Goal: Task Accomplishment & Management: Complete application form

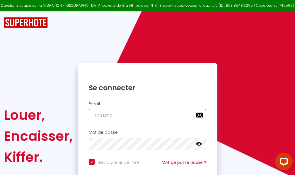
click at [175, 116] on input "email" at bounding box center [147, 115] width 117 height 12
type input "m"
checkbox input "true"
type input "ma"
checkbox input "true"
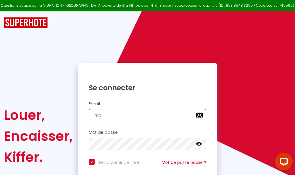
type input "mar"
checkbox input "true"
type input "marc"
checkbox input "true"
type input "marcd"
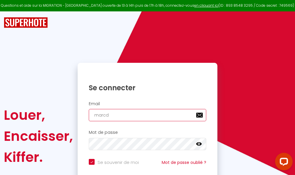
checkbox input "true"
type input "marcdp"
checkbox input "true"
type input "marcdpo"
checkbox input "true"
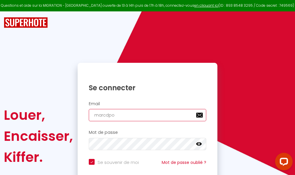
type input "marcdpoz"
checkbox input "true"
type input "marcdpoz."
checkbox input "true"
type input "marcdpoz.l"
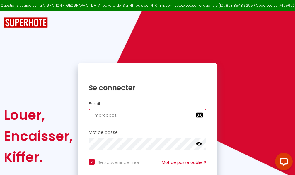
checkbox input "true"
type input "marcdpoz.lo"
checkbox input "true"
type input "marcdpoz.loc"
checkbox input "true"
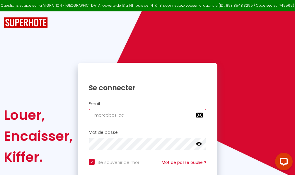
type input "marcdpoz.loca"
checkbox input "true"
type input "marcdpoz.locat"
checkbox input "true"
type input "marcdpoz.locati"
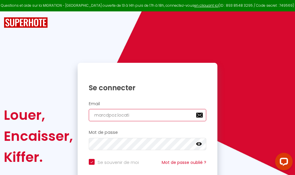
checkbox input "true"
type input "marcdpoz.locatio"
checkbox input "true"
type input "marcdpoz.location"
checkbox input "true"
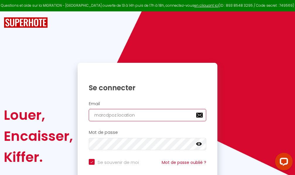
type input "marcdpoz.location@"
checkbox input "true"
type input "marcdpoz.location@g"
checkbox input "true"
type input "marcdpoz.location@gm"
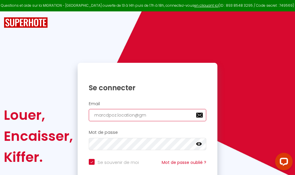
checkbox input "true"
type input "marcdpoz.location@gma"
checkbox input "true"
type input "marcdpoz.location@gmai"
checkbox input "true"
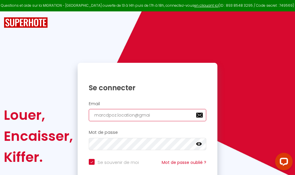
type input "marcdpoz.location@gmail"
checkbox input "true"
type input "marcdpoz.location@gmail."
checkbox input "true"
type input "marcdpoz.location@gmail.c"
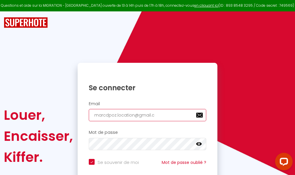
checkbox input "true"
type input "marcdpoz.location@gmail.co"
checkbox input "true"
type input "marcdpoz.location@gmail.com"
checkbox input "true"
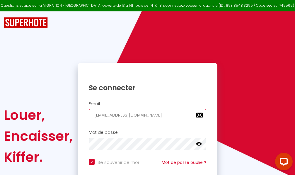
type input "marcdpoz.location@gmail.com"
click at [118, 113] on input "email" at bounding box center [147, 115] width 117 height 12
